Goal: Information Seeking & Learning: Find specific fact

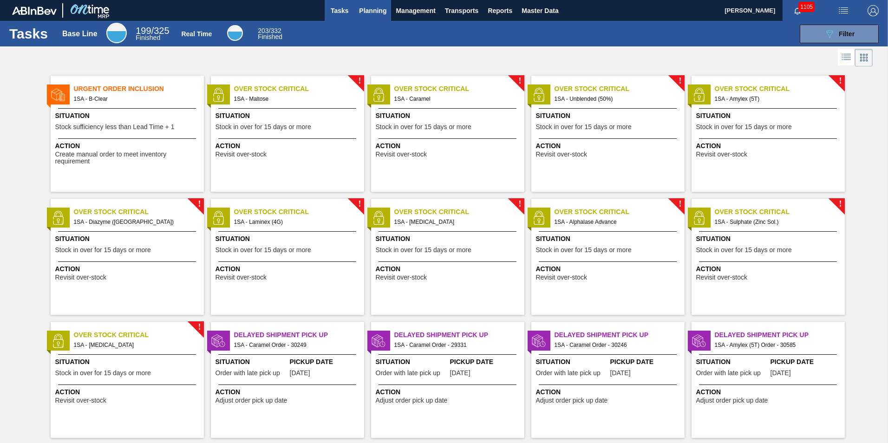
click at [373, 12] on span "Planning" at bounding box center [372, 10] width 27 height 11
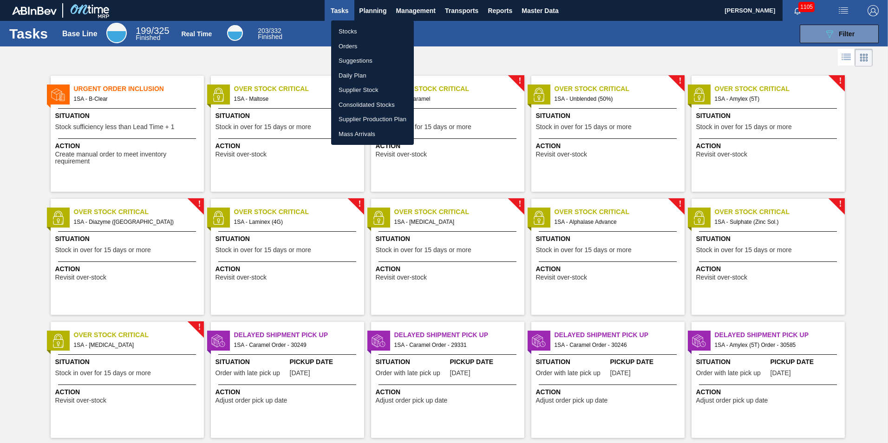
click at [357, 31] on li "Stocks" at bounding box center [372, 31] width 83 height 15
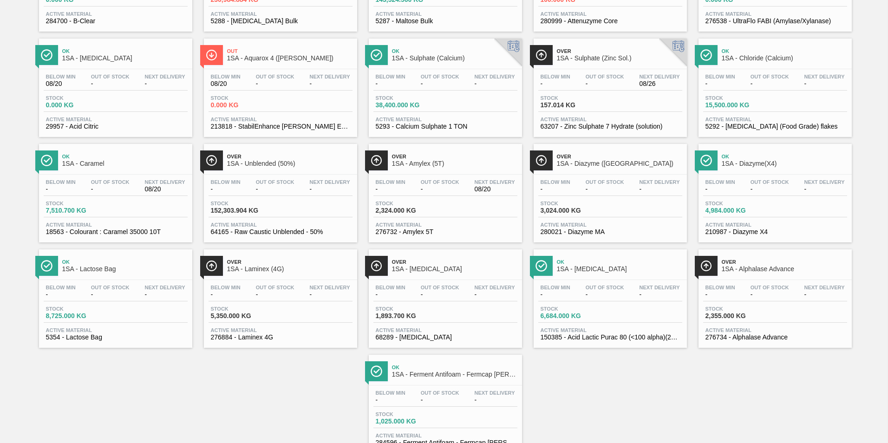
scroll to position [83, 0]
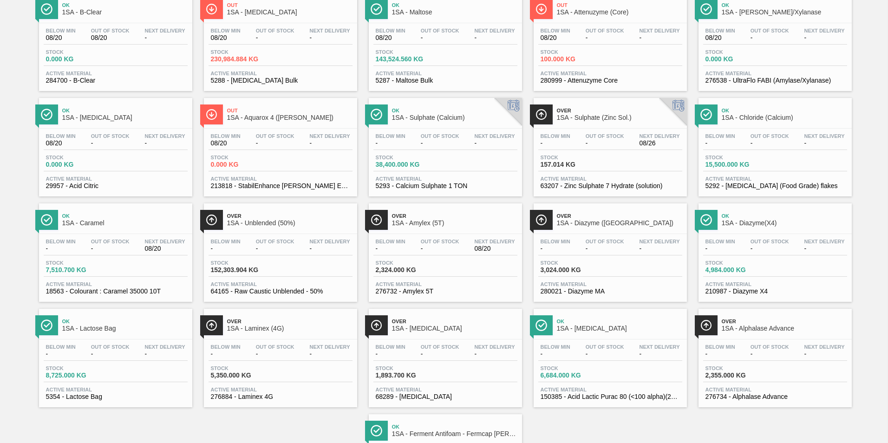
click at [592, 183] on span "63207 - Zinc Sulphate 7 Hydrate (solution)" at bounding box center [610, 185] width 139 height 7
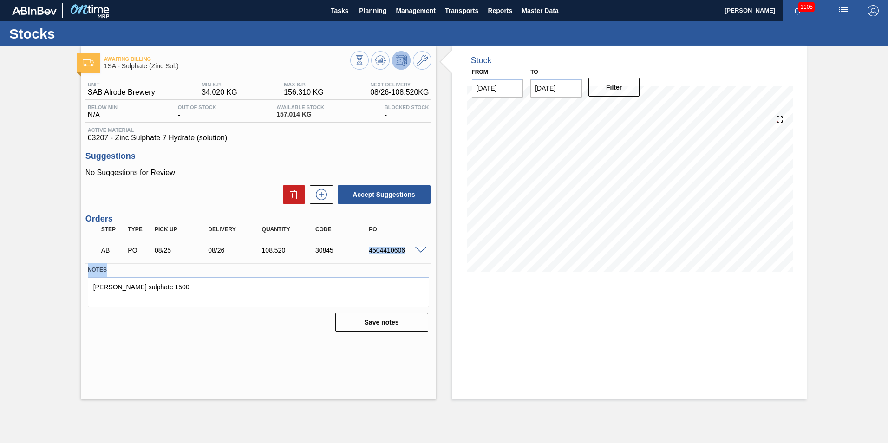
drag, startPoint x: 368, startPoint y: 251, endPoint x: 418, endPoint y: 264, distance: 51.8
click at [418, 264] on div "Unit SAB Alrode Brewery MIN S.P. 34.020 KG MAX S.P. 156.310 KG Next Delivery 08…" at bounding box center [258, 206] width 355 height 258
drag, startPoint x: 418, startPoint y: 264, endPoint x: 367, endPoint y: 256, distance: 51.2
click at [367, 256] on div "AB PO 08/25 08/26 108.520 30845 4504410606" at bounding box center [255, 249] width 321 height 19
drag, startPoint x: 370, startPoint y: 252, endPoint x: 424, endPoint y: 258, distance: 55.1
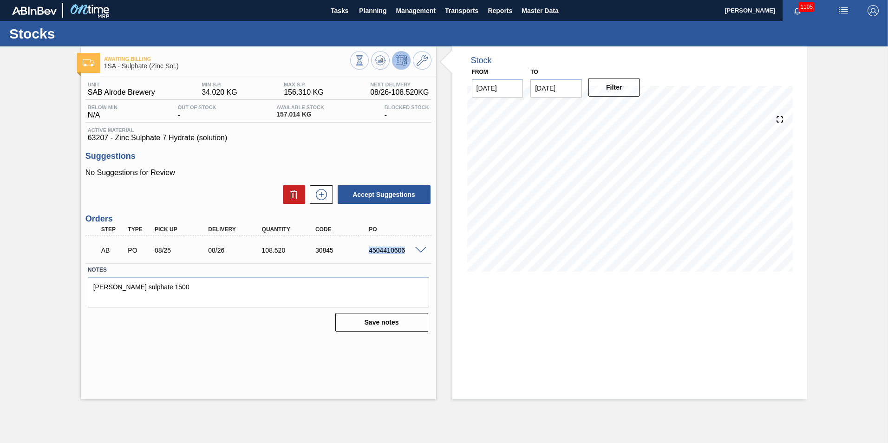
click at [424, 258] on div "AB PO 08/25 08/26 108.520 30845 4504410606" at bounding box center [258, 249] width 346 height 23
copy div "4504410606"
